Goal: Check status: Check status

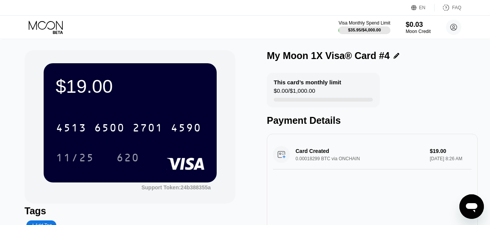
click at [310, 53] on div "My Moon 1X Visa® Card #4" at bounding box center [328, 55] width 123 height 11
click at [375, 56] on div "My Moon 1X Visa® Card #4" at bounding box center [328, 55] width 123 height 11
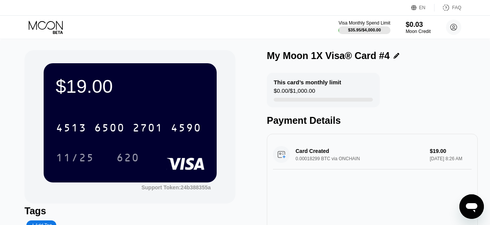
click at [375, 56] on div "My Moon 1X Visa® Card #4" at bounding box center [328, 55] width 123 height 11
click at [347, 53] on div "My Moon 1X Visa® Card #4" at bounding box center [328, 55] width 123 height 11
click at [334, 56] on div "My Moon 1X Visa® Card #4" at bounding box center [328, 55] width 123 height 11
drag, startPoint x: 340, startPoint y: 57, endPoint x: 271, endPoint y: 57, distance: 68.9
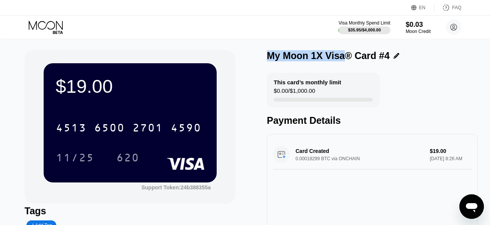
click at [271, 57] on div "My Moon 1X Visa® Card #4" at bounding box center [328, 55] width 123 height 11
